Goal: Task Accomplishment & Management: Complete application form

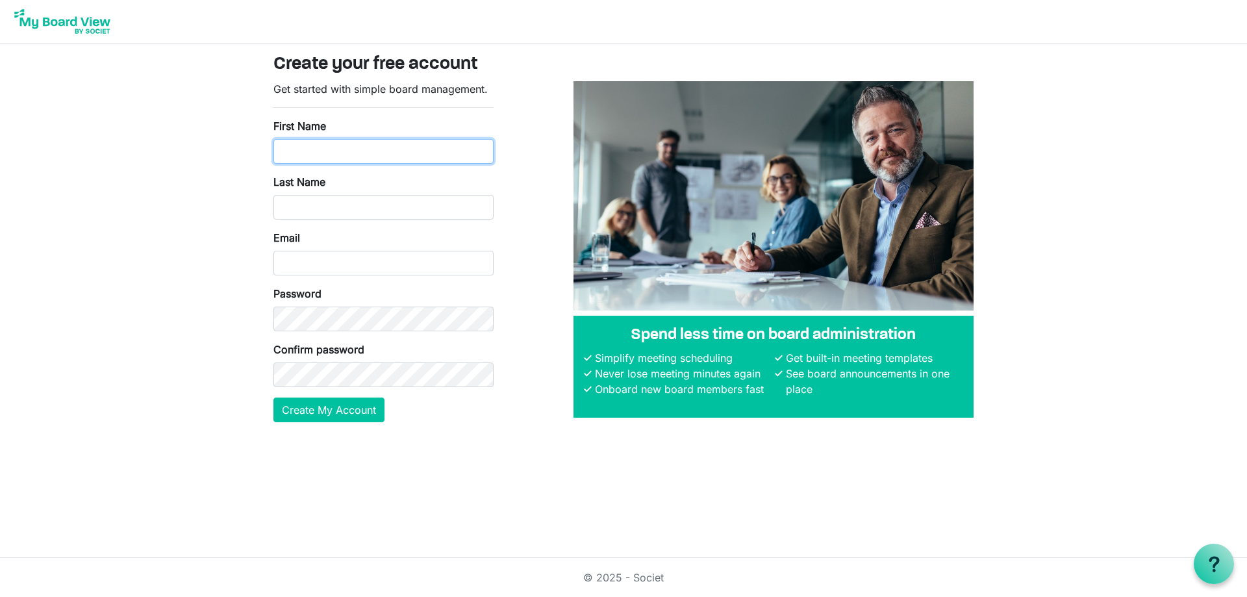
click at [297, 150] on input "First Name" at bounding box center [383, 151] width 220 height 25
type input "[PERSON_NAME]"
click at [294, 206] on input "Last Name" at bounding box center [383, 207] width 220 height 25
type input "[PERSON_NAME]"
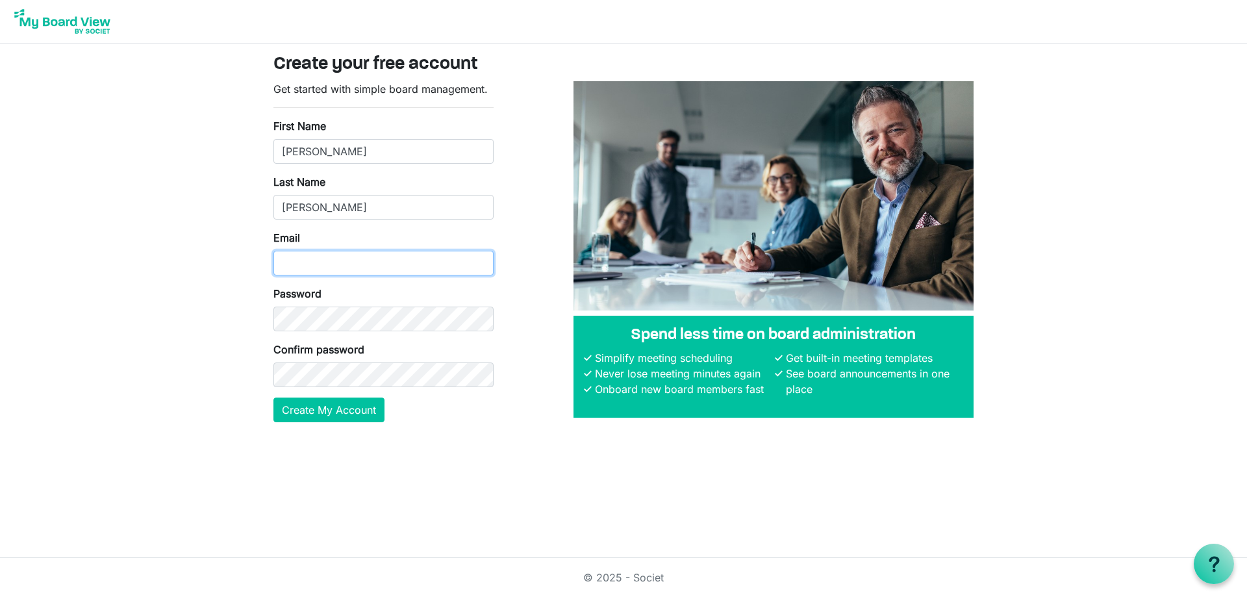
click at [289, 261] on input "Email" at bounding box center [383, 263] width 220 height 25
type input "[PERSON_NAME][EMAIL_ADDRESS][PERSON_NAME][DOMAIN_NAME]"
click at [224, 364] on body "Create your free account Get started with simple board management. First Name […" at bounding box center [623, 221] width 1247 height 443
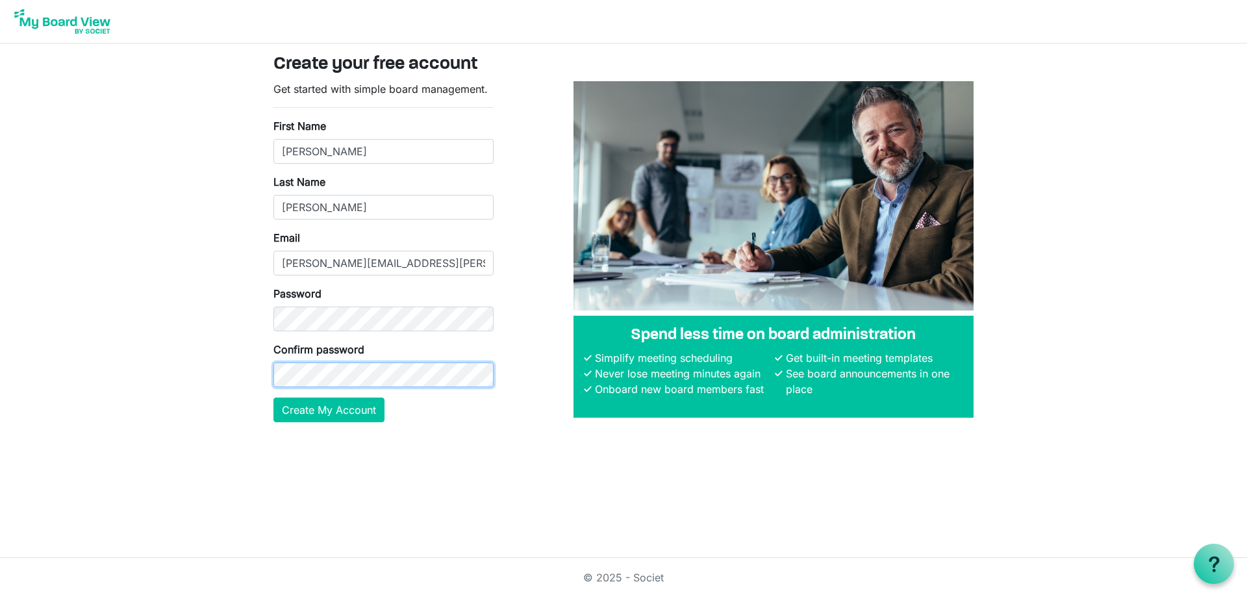
click at [273, 397] on button "Create My Account" at bounding box center [328, 409] width 111 height 25
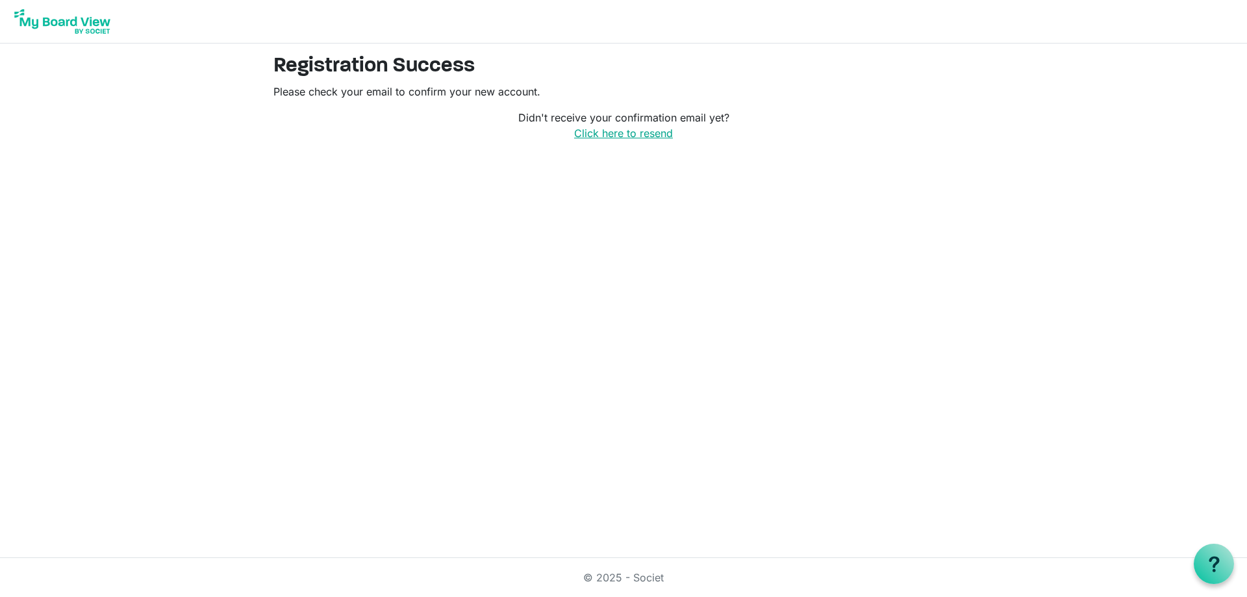
click at [638, 135] on link "Click here to resend" at bounding box center [623, 133] width 99 height 13
